Goal: Find specific page/section: Find specific page/section

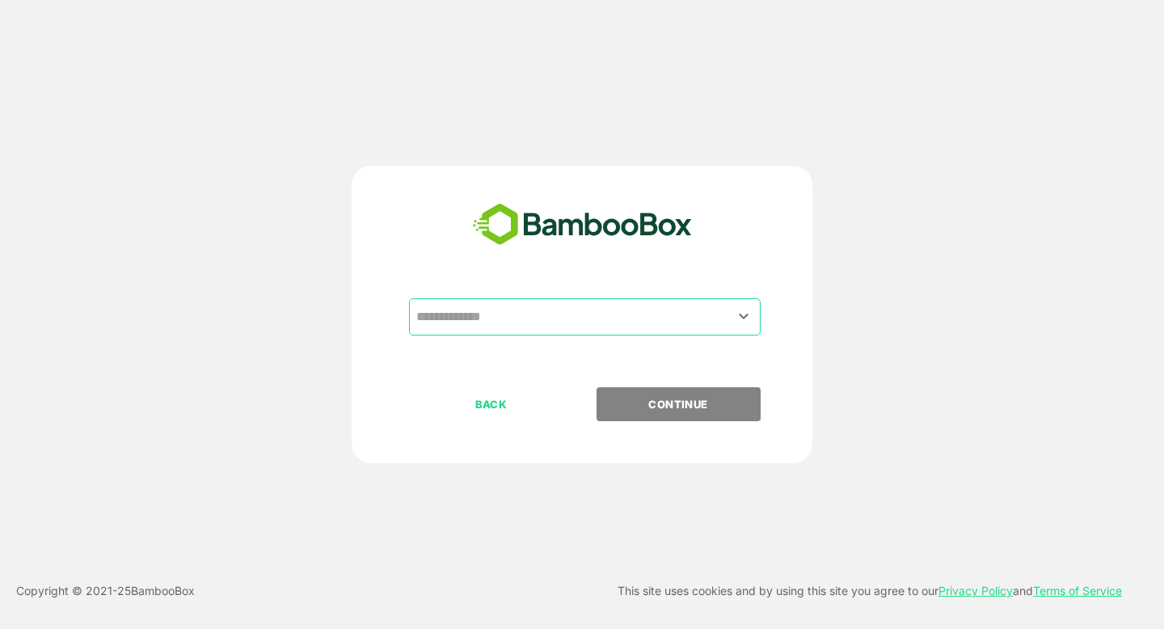
click at [485, 333] on div "​" at bounding box center [585, 316] width 352 height 37
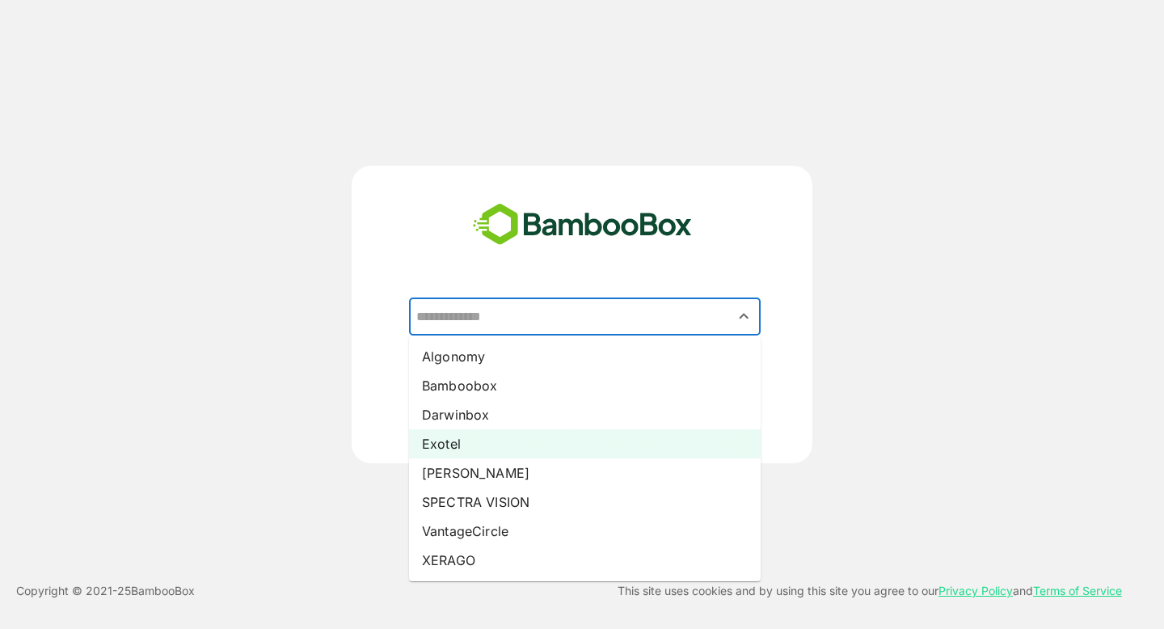
click at [472, 434] on li "Exotel" at bounding box center [585, 443] width 352 height 29
type input "******"
